Goal: Communication & Community: Share content

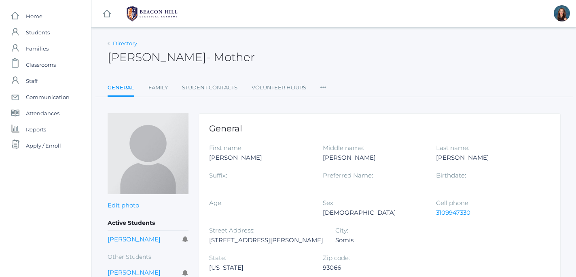
click at [117, 44] on link "Directory" at bounding box center [125, 43] width 24 height 6
click at [113, 43] on div "Directory" at bounding box center [123, 44] width 30 height 8
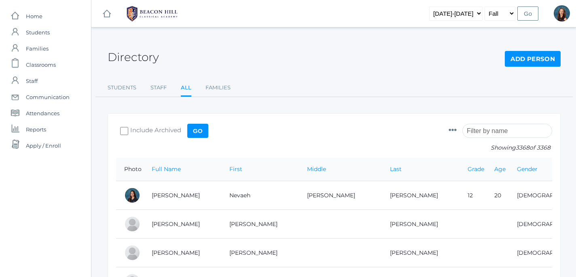
click at [476, 133] on input "search" at bounding box center [507, 131] width 90 height 14
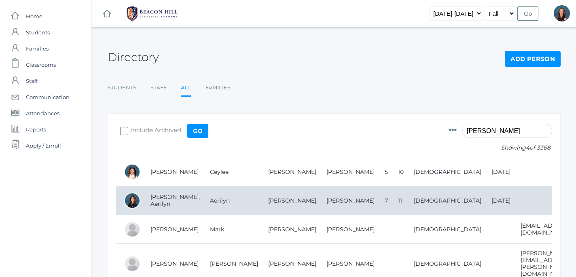
type input "[PERSON_NAME]"
click at [175, 201] on td "[PERSON_NAME], Aerilyn" at bounding box center [171, 201] width 59 height 29
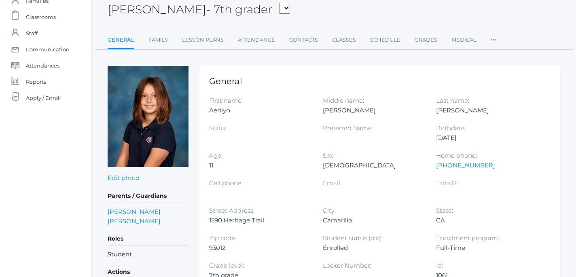
scroll to position [49, 0]
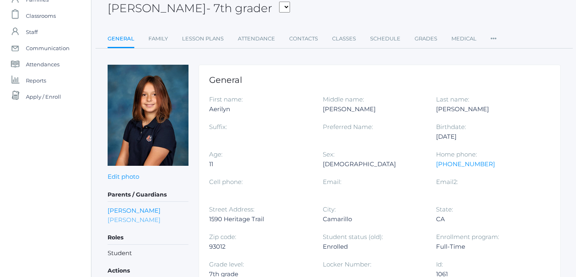
click at [133, 221] on link "[PERSON_NAME]" at bounding box center [134, 219] width 53 height 9
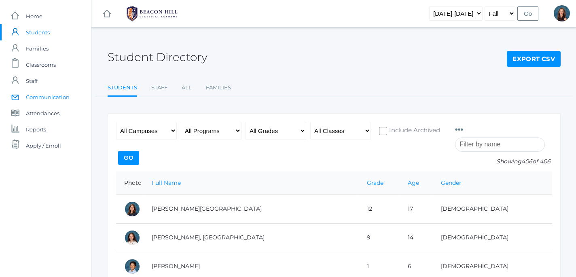
click at [50, 96] on span "Communication" at bounding box center [48, 97] width 44 height 16
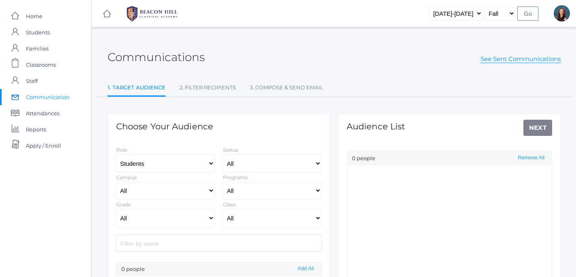
select select "Enrolled"
click option "Students" at bounding box center [0, 0] width 0 height 0
click at [198, 248] on input "search" at bounding box center [219, 243] width 206 height 17
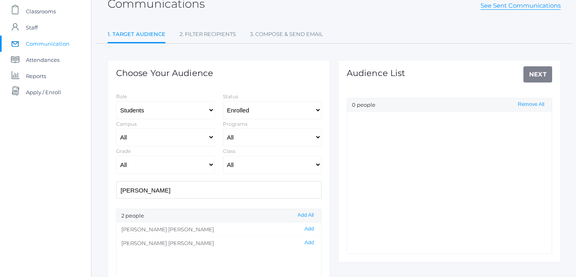
scroll to position [56, 0]
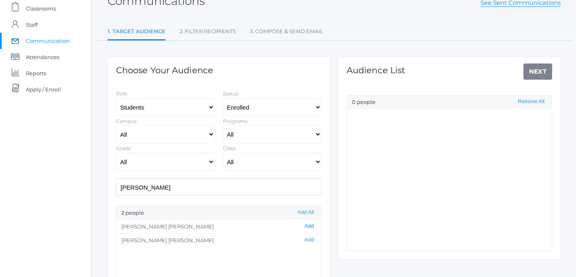
click at [309, 227] on button "Add" at bounding box center [309, 226] width 14 height 7
drag, startPoint x: 152, startPoint y: 191, endPoint x: 105, endPoint y: 185, distance: 47.7
click at [116, 185] on input "simpson" at bounding box center [219, 186] width 206 height 17
click at [311, 226] on button "Add" at bounding box center [309, 226] width 14 height 7
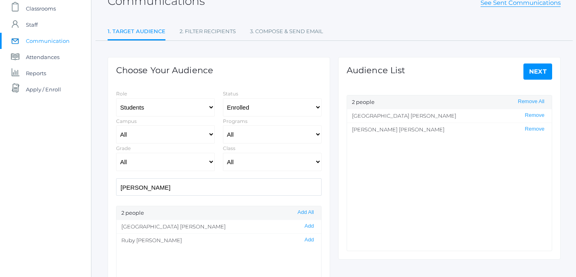
drag, startPoint x: 157, startPoint y: 188, endPoint x: 90, endPoint y: 180, distance: 67.2
click at [116, 181] on input "robison" at bounding box center [219, 186] width 206 height 17
click at [311, 241] on button "Add" at bounding box center [309, 240] width 14 height 7
drag, startPoint x: 148, startPoint y: 188, endPoint x: 85, endPoint y: 180, distance: 64.0
click at [116, 180] on input "zeller" at bounding box center [219, 186] width 206 height 17
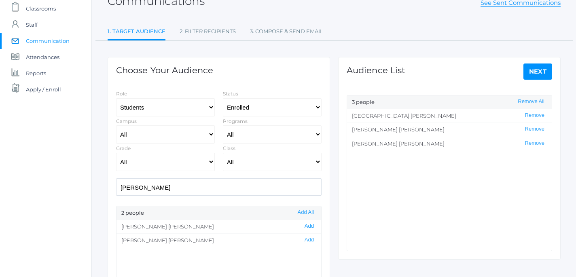
click at [312, 226] on button "Add" at bounding box center [309, 226] width 14 height 7
drag, startPoint x: 171, startPoint y: 186, endPoint x: 95, endPoint y: 182, distance: 75.7
click at [116, 182] on input "mota" at bounding box center [219, 186] width 206 height 17
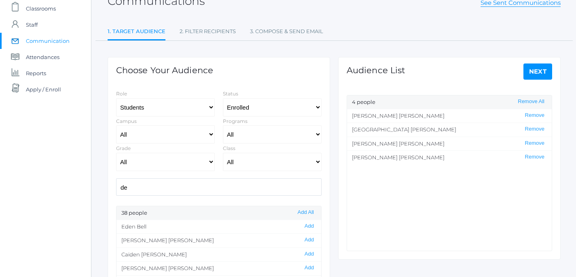
type input "d"
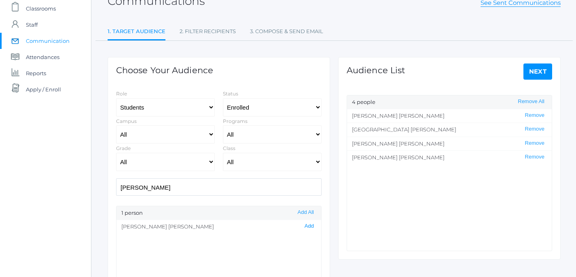
click at [313, 227] on button "Add" at bounding box center [309, 226] width 14 height 7
drag, startPoint x: 155, startPoint y: 190, endPoint x: 104, endPoint y: 186, distance: 50.8
click at [116, 186] on input "kazmer" at bounding box center [219, 186] width 206 height 17
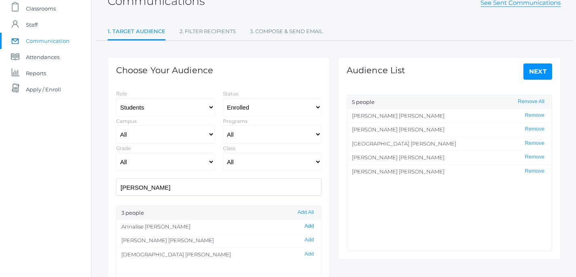
click at [311, 227] on button "Add" at bounding box center [309, 226] width 14 height 7
drag, startPoint x: 168, startPoint y: 191, endPoint x: 79, endPoint y: 191, distance: 89.0
click at [116, 191] on input "cushing" at bounding box center [219, 186] width 206 height 17
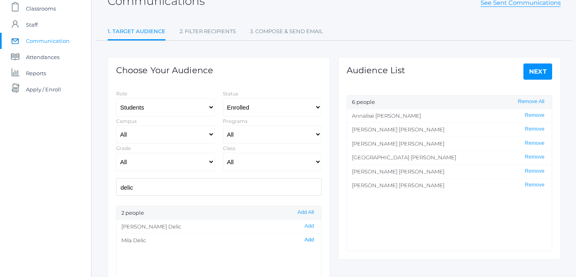
click at [314, 239] on button "Add" at bounding box center [309, 240] width 14 height 7
drag, startPoint x: 155, startPoint y: 189, endPoint x: 89, endPoint y: 177, distance: 67.9
click at [116, 178] on input "delic" at bounding box center [219, 186] width 206 height 17
click at [311, 228] on button "Add" at bounding box center [309, 226] width 14 height 7
drag, startPoint x: 172, startPoint y: 187, endPoint x: 106, endPoint y: 183, distance: 66.9
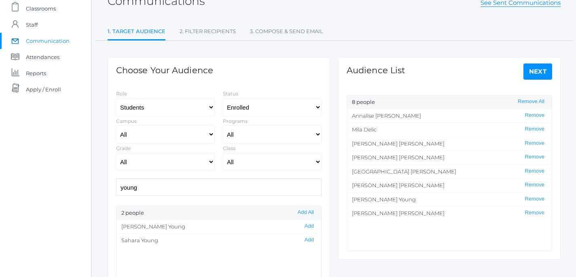
click at [116, 183] on input "young" at bounding box center [219, 186] width 206 height 17
click at [314, 254] on button "Add" at bounding box center [309, 254] width 14 height 7
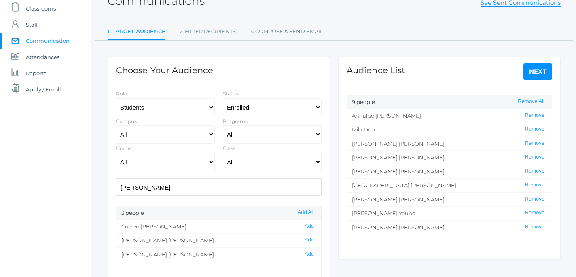
drag, startPoint x: 147, startPoint y: 187, endPoint x: 93, endPoint y: 181, distance: 53.8
click at [116, 181] on input "morrell" at bounding box center [219, 186] width 206 height 17
click at [311, 241] on button "Add" at bounding box center [309, 240] width 14 height 7
drag, startPoint x: 148, startPoint y: 188, endPoint x: 83, endPoint y: 190, distance: 64.8
click at [116, 190] on input "dedom" at bounding box center [219, 186] width 206 height 17
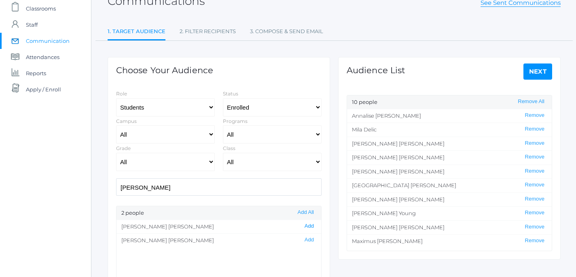
click at [310, 228] on button "Add" at bounding box center [309, 226] width 14 height 7
drag, startPoint x: 146, startPoint y: 187, endPoint x: 80, endPoint y: 180, distance: 66.3
click at [116, 180] on input "rosas" at bounding box center [219, 186] width 206 height 17
click at [312, 243] on button "Add" at bounding box center [309, 240] width 14 height 7
drag, startPoint x: 150, startPoint y: 191, endPoint x: 110, endPoint y: 187, distance: 40.6
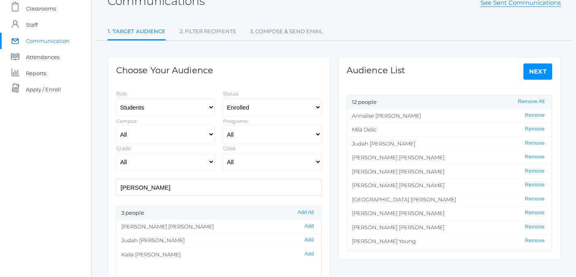
click at [116, 187] on input "henry" at bounding box center [219, 186] width 206 height 17
click at [313, 241] on button "Add" at bounding box center [309, 240] width 14 height 7
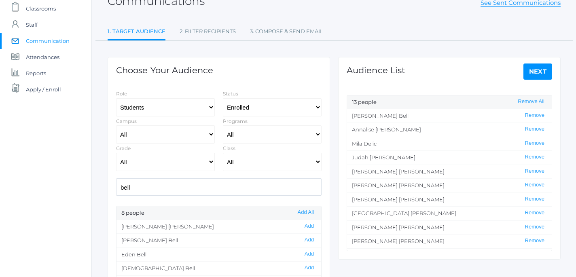
drag, startPoint x: 156, startPoint y: 190, endPoint x: 93, endPoint y: 181, distance: 63.3
click at [116, 181] on input "bell" at bounding box center [219, 186] width 206 height 17
click at [313, 229] on button "Add" at bounding box center [309, 226] width 14 height 7
drag, startPoint x: 176, startPoint y: 191, endPoint x: 95, endPoint y: 172, distance: 82.6
click at [116, 178] on input "fuku" at bounding box center [219, 186] width 206 height 17
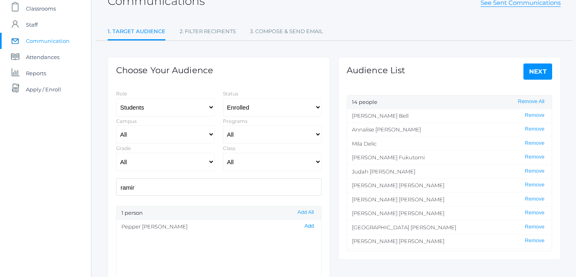
click at [313, 228] on button "Add" at bounding box center [309, 226] width 14 height 7
drag, startPoint x: 161, startPoint y: 191, endPoint x: 112, endPoint y: 187, distance: 48.7
click at [116, 187] on input "ramir" at bounding box center [219, 186] width 206 height 17
click at [313, 240] on button "Add" at bounding box center [309, 240] width 14 height 7
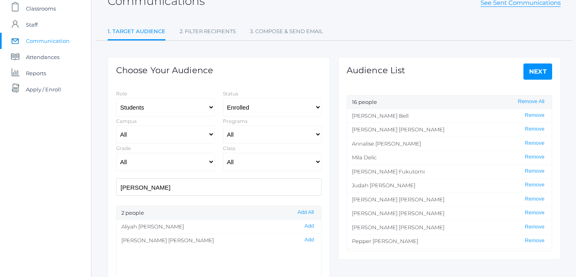
drag, startPoint x: 171, startPoint y: 188, endPoint x: 83, endPoint y: 188, distance: 88.2
click at [116, 188] on input "burgert" at bounding box center [219, 186] width 206 height 17
type input "s"
click at [310, 228] on button "Add" at bounding box center [309, 226] width 14 height 7
drag, startPoint x: 161, startPoint y: 189, endPoint x: 80, endPoint y: 182, distance: 80.8
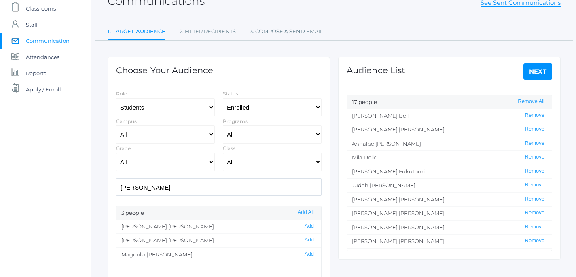
click at [116, 182] on input "oram" at bounding box center [219, 186] width 206 height 17
click at [311, 255] on button "Add" at bounding box center [309, 254] width 14 height 7
drag, startPoint x: 152, startPoint y: 187, endPoint x: 93, endPoint y: 186, distance: 58.7
click at [116, 186] on input "koh" at bounding box center [219, 186] width 206 height 17
click at [313, 242] on button "Add" at bounding box center [309, 240] width 14 height 7
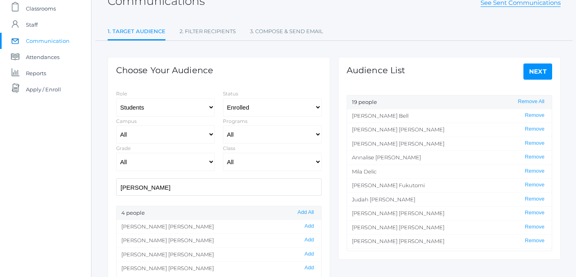
drag, startPoint x: 162, startPoint y: 189, endPoint x: 87, endPoint y: 188, distance: 74.5
click at [116, 189] on input "bernard" at bounding box center [219, 186] width 206 height 17
click at [312, 255] on button "Add" at bounding box center [309, 254] width 14 height 7
drag, startPoint x: 148, startPoint y: 188, endPoint x: 85, endPoint y: 187, distance: 63.5
click at [116, 187] on input "fin" at bounding box center [219, 186] width 206 height 17
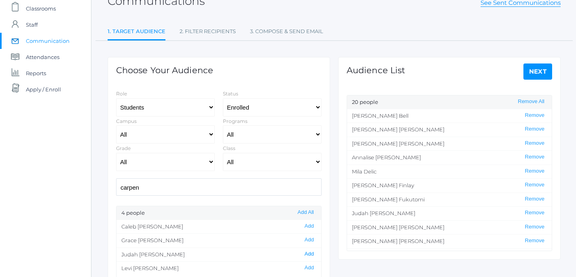
click at [310, 255] on button "Add" at bounding box center [309, 254] width 14 height 7
drag, startPoint x: 187, startPoint y: 185, endPoint x: 82, endPoint y: 188, distance: 104.8
click at [116, 188] on input "carpen" at bounding box center [219, 186] width 206 height 17
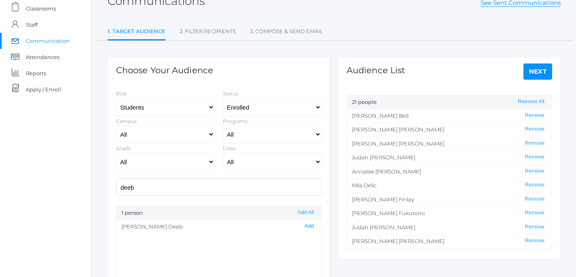
click at [311, 228] on button "Add" at bounding box center [309, 226] width 14 height 7
drag, startPoint x: 150, startPoint y: 188, endPoint x: 95, endPoint y: 181, distance: 55.5
click at [116, 181] on input "deeb" at bounding box center [219, 186] width 206 height 17
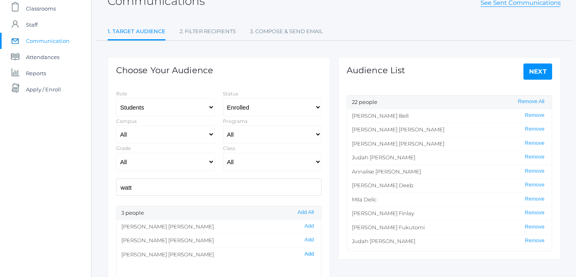
type input "watt"
click at [313, 256] on button "Add" at bounding box center [309, 254] width 14 height 7
drag, startPoint x: 144, startPoint y: 187, endPoint x: 102, endPoint y: 181, distance: 42.8
click at [116, 181] on input "watt" at bounding box center [219, 186] width 206 height 17
select select "1"
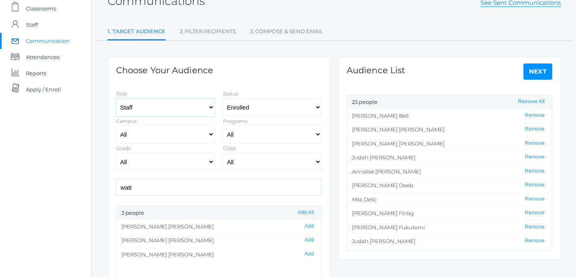
click option "Staff" at bounding box center [0, 0] width 0 height 0
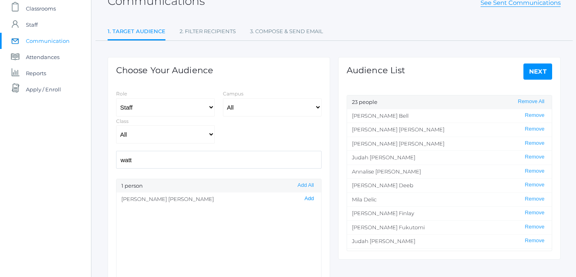
click at [311, 202] on button "Add" at bounding box center [309, 198] width 14 height 7
drag, startPoint x: 142, startPoint y: 161, endPoint x: 89, endPoint y: 160, distance: 53.0
click at [116, 160] on input "watt" at bounding box center [219, 159] width 206 height 17
click at [310, 199] on button "Add" at bounding box center [309, 198] width 14 height 7
drag, startPoint x: 144, startPoint y: 163, endPoint x: 98, endPoint y: 160, distance: 46.6
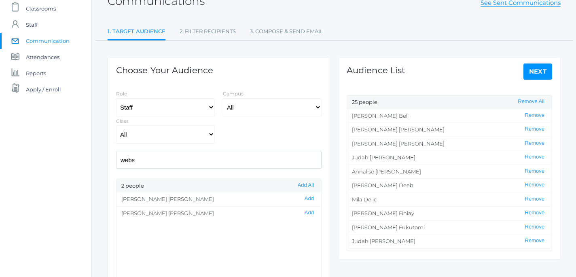
click at [116, 160] on input "webs" at bounding box center [219, 159] width 206 height 17
click at [311, 212] on button "Add" at bounding box center [309, 213] width 14 height 7
drag, startPoint x: 157, startPoint y: 159, endPoint x: 100, endPoint y: 151, distance: 58.0
click at [116, 151] on input "rachel" at bounding box center [219, 159] width 206 height 17
click at [312, 199] on button "Add" at bounding box center [309, 198] width 14 height 7
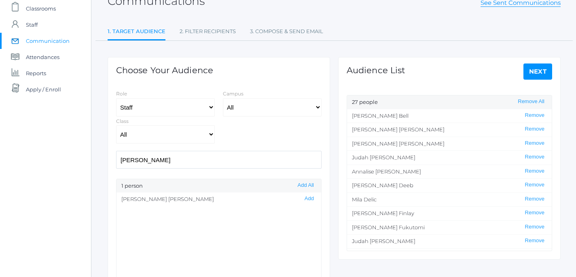
drag, startPoint x: 151, startPoint y: 160, endPoint x: 98, endPoint y: 151, distance: 54.1
click at [116, 152] on input "lucas" at bounding box center [219, 159] width 206 height 17
click at [309, 200] on button "Add" at bounding box center [309, 198] width 14 height 7
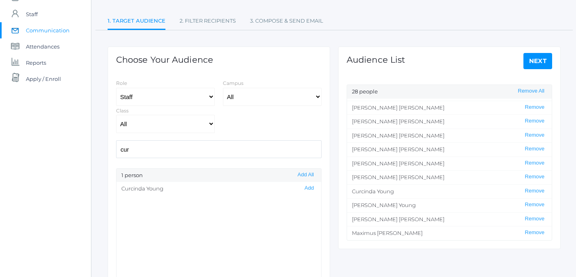
scroll to position [70, 0]
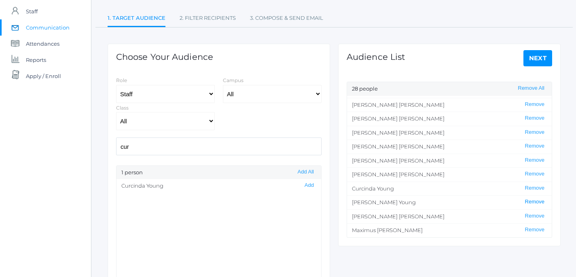
click at [535, 202] on button "Remove" at bounding box center [535, 202] width 24 height 7
click at [533, 160] on button "Remove" at bounding box center [535, 160] width 24 height 7
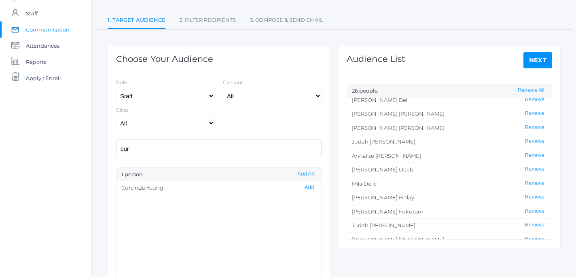
scroll to position [0, 0]
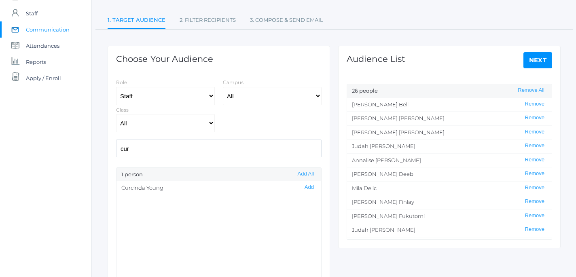
drag, startPoint x: 155, startPoint y: 151, endPoint x: 99, endPoint y: 147, distance: 56.0
click at [116, 147] on input "cur" at bounding box center [219, 148] width 206 height 17
type input "aub"
click at [311, 190] on button "Add" at bounding box center [309, 187] width 14 height 7
click at [544, 57] on link "Next" at bounding box center [538, 60] width 29 height 16
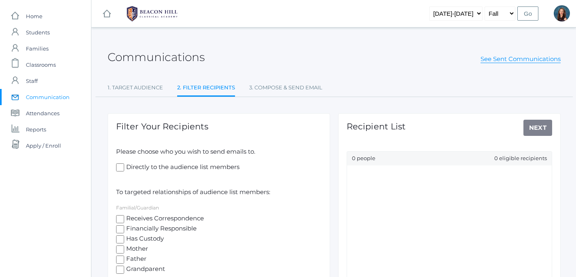
click at [119, 168] on input "Directly to the audience list members" at bounding box center [120, 167] width 8 height 8
checkbox input "true"
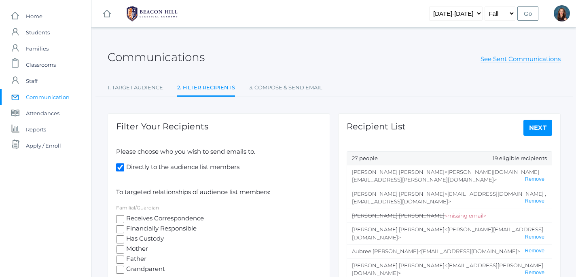
click at [121, 220] on input "Receives Correspondence" at bounding box center [120, 219] width 8 height 8
checkbox input "true"
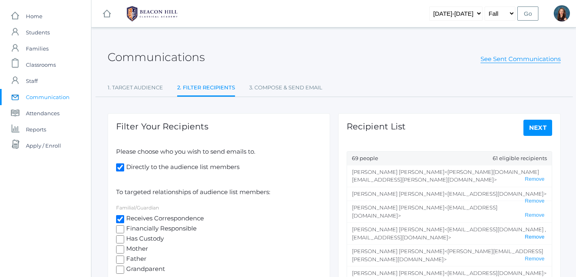
click at [539, 234] on button "Remove" at bounding box center [535, 237] width 24 height 7
click at [536, 277] on button "Remove" at bounding box center [535, 281] width 24 height 7
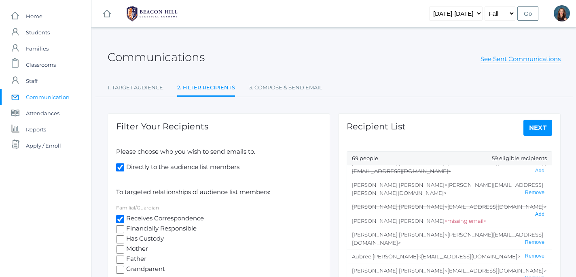
scroll to position [67, 0]
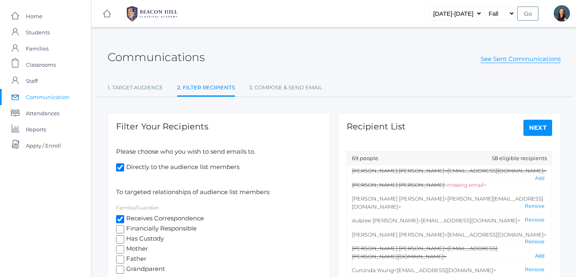
scroll to position [104, 0]
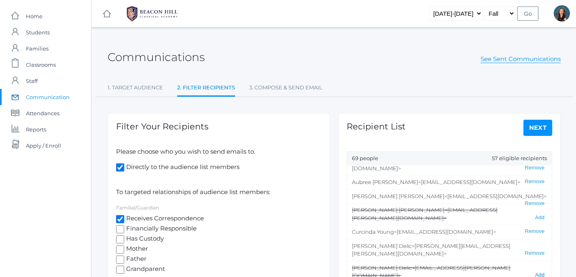
scroll to position [142, 0]
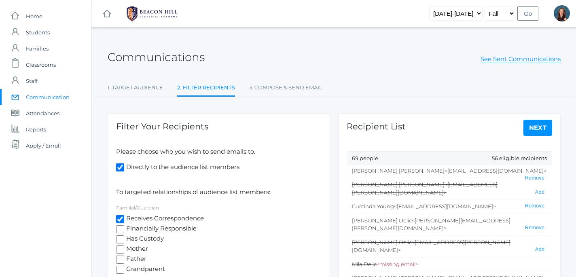
scroll to position [167, 0]
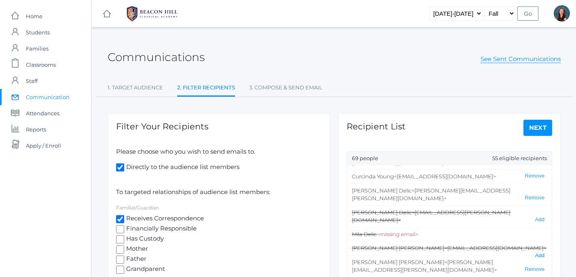
scroll to position [197, 0]
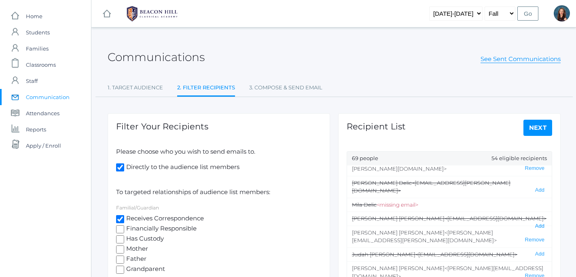
scroll to position [230, 0]
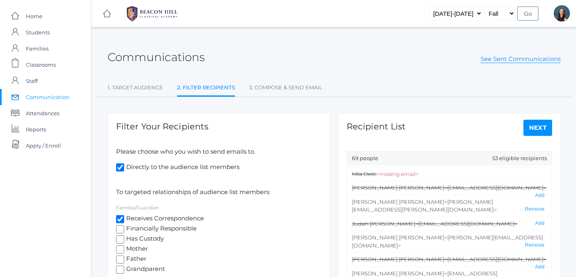
scroll to position [257, 0]
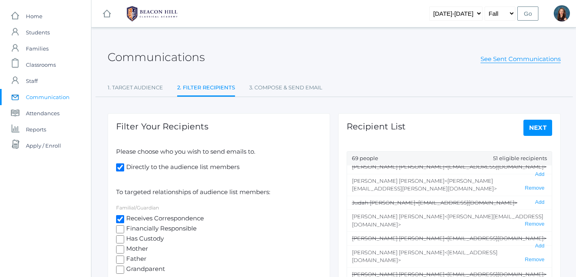
scroll to position [278, 0]
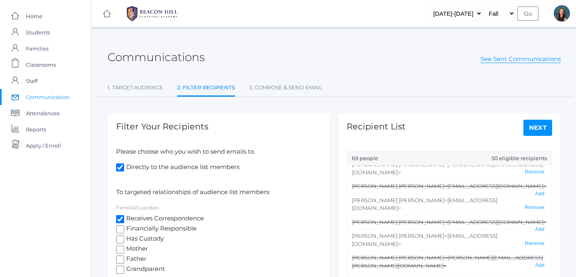
scroll to position [332, 0]
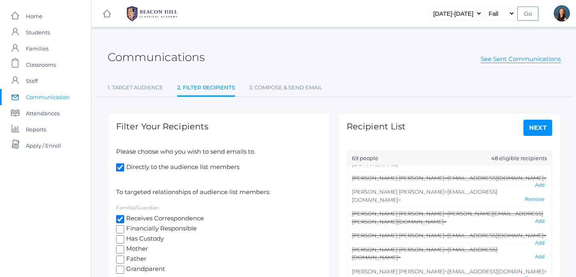
scroll to position [375, 0]
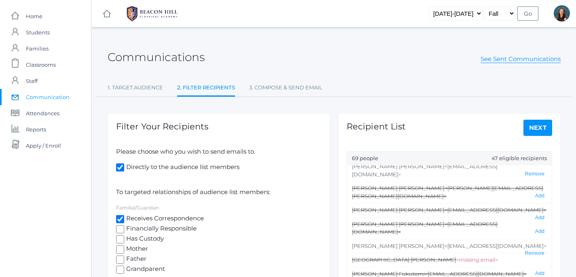
scroll to position [401, 0]
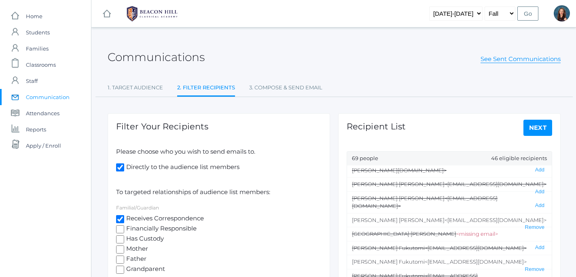
scroll to position [426, 0]
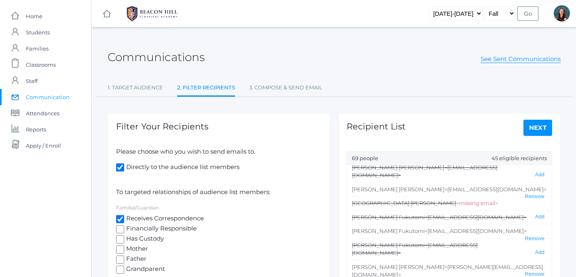
scroll to position [459, 0]
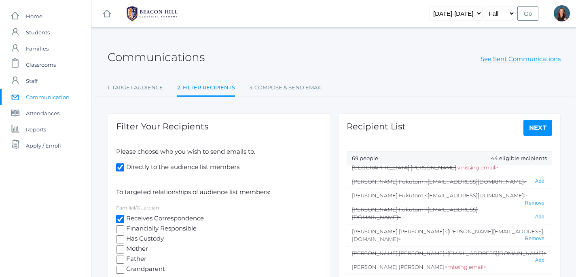
scroll to position [493, 0]
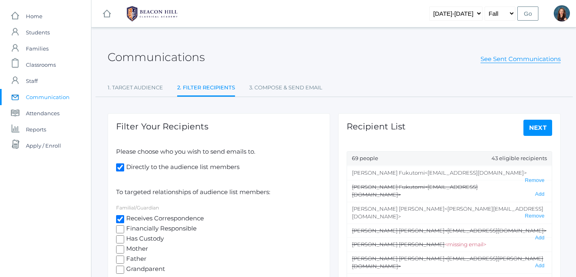
scroll to position [515, 0]
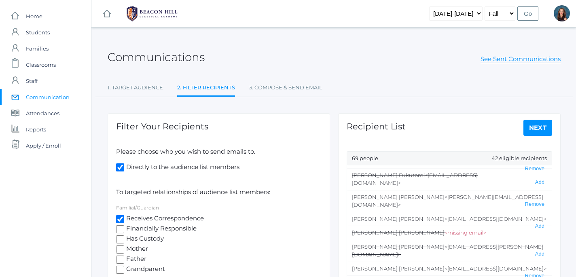
scroll to position [533, 0]
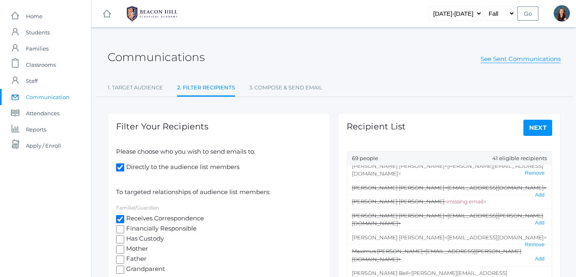
scroll to position [559, 0]
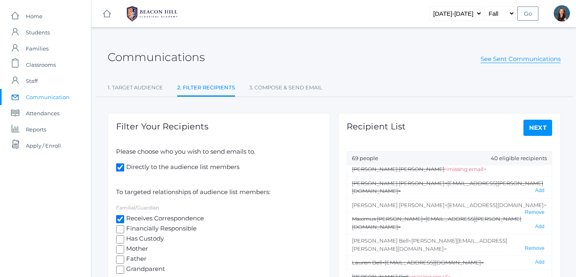
scroll to position [590, 0]
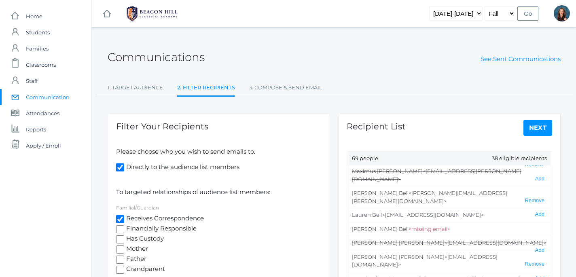
scroll to position [638, 0]
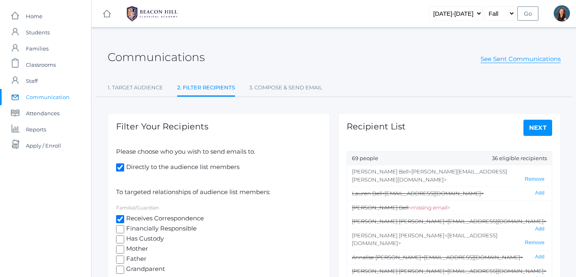
scroll to position [662, 0]
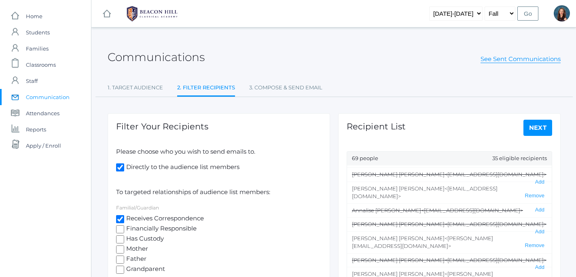
scroll to position [708, 0]
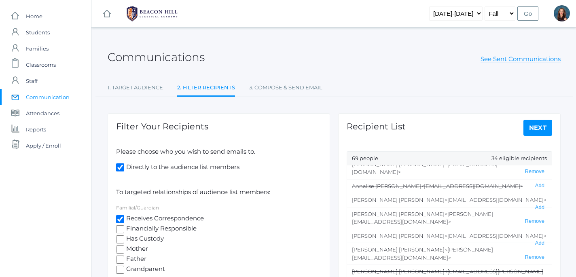
scroll to position [731, 0]
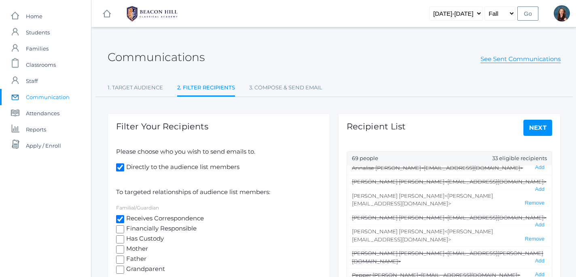
scroll to position [749, 0]
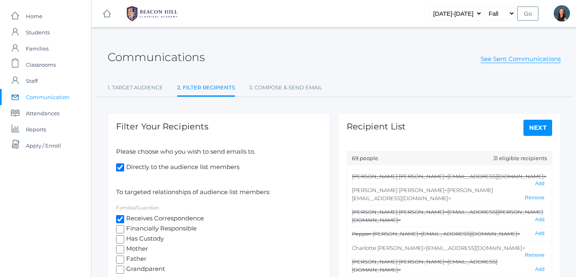
scroll to position [792, 0]
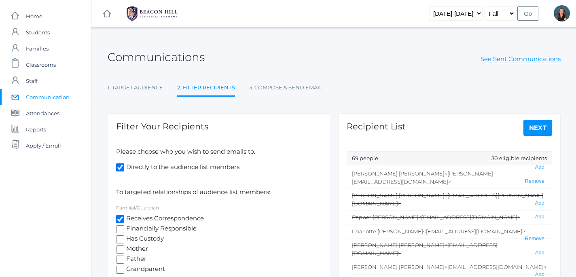
scroll to position [811, 0]
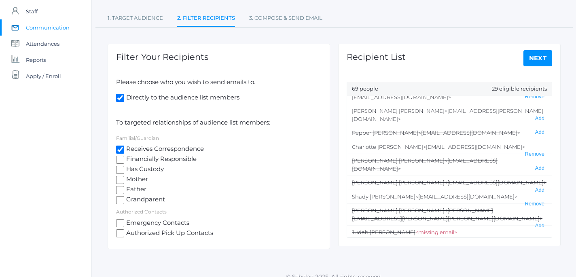
scroll to position [79, 0]
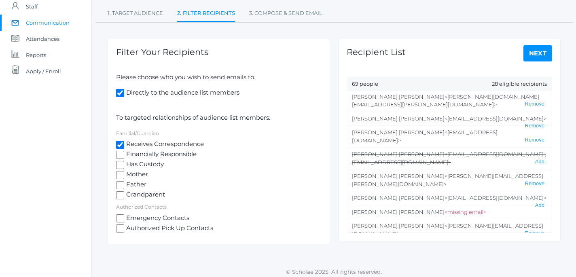
scroll to position [0, 0]
click at [539, 53] on link "Next" at bounding box center [538, 53] width 29 height 16
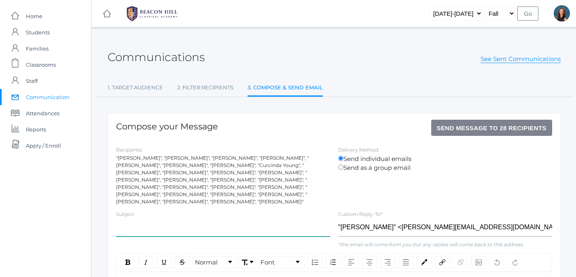
click at [217, 226] on input "text" at bounding box center [223, 227] width 214 height 18
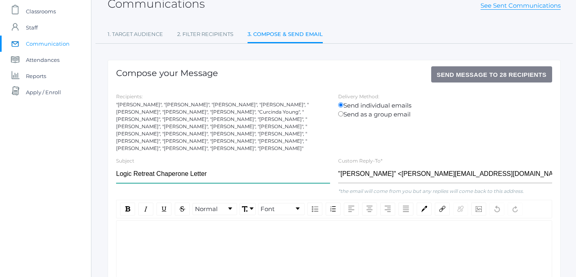
scroll to position [55, 0]
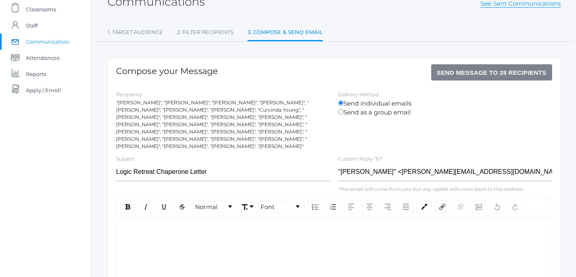
click at [147, 227] on div "rdw-editor" at bounding box center [334, 231] width 423 height 9
click at [126, 227] on div "rdw-editor" at bounding box center [334, 231] width 423 height 9
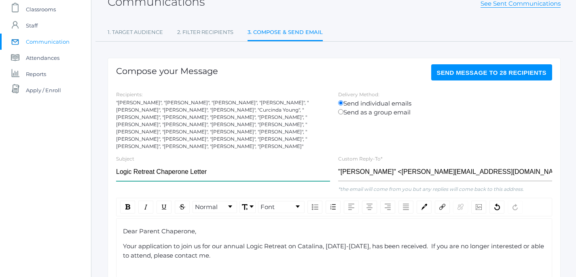
click at [216, 164] on input "Logic Retreat Chaperone Letter" at bounding box center [223, 172] width 214 height 18
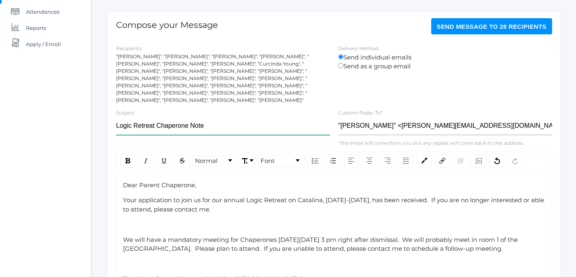
scroll to position [103, 0]
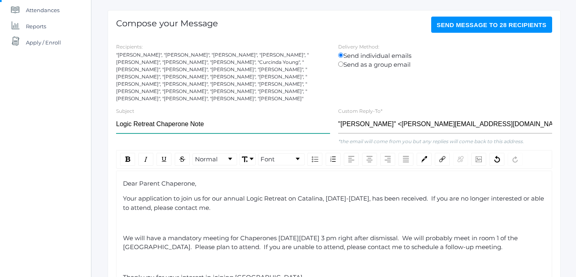
type input "Logic Retreat Chaperone Note"
click at [139, 220] on div "To enrich screen reader interactions, please activate Accessibility in Grammarl…" at bounding box center [334, 222] width 423 height 9
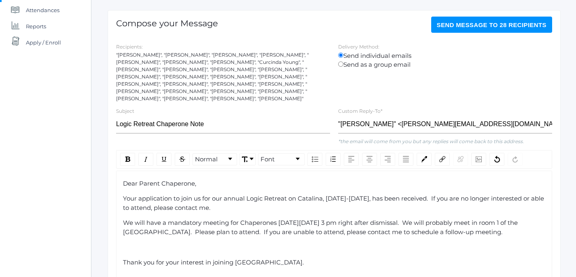
click at [132, 243] on div "To enrich screen reader interactions, please activate Accessibility in Grammarl…" at bounding box center [334, 247] width 423 height 9
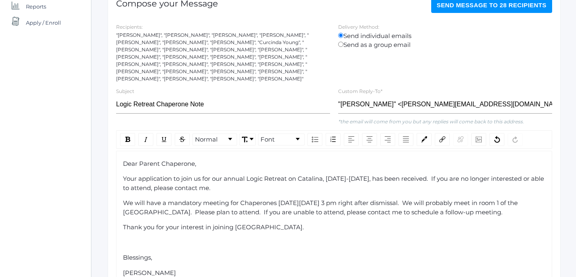
scroll to position [124, 0]
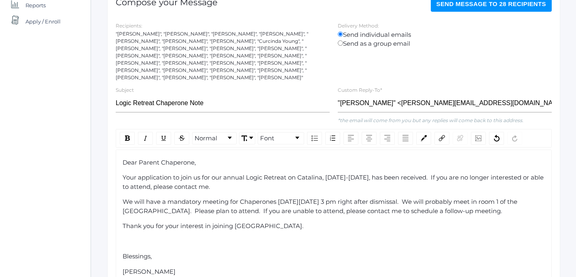
click at [129, 237] on div "To enrich screen reader interactions, please activate Accessibility in Grammarl…" at bounding box center [334, 241] width 423 height 9
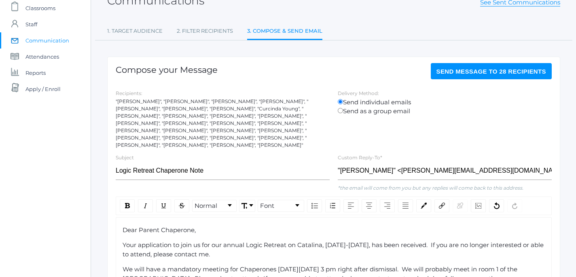
scroll to position [55, 0]
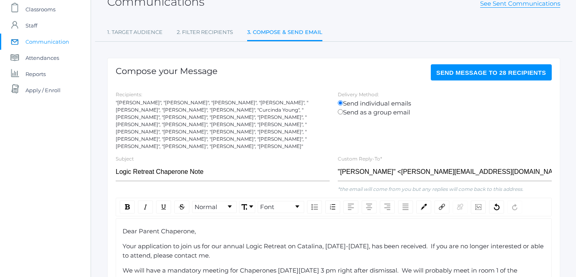
click at [501, 73] on span "Send Message to 28 recipients" at bounding box center [492, 72] width 110 height 7
